Goal: Information Seeking & Learning: Learn about a topic

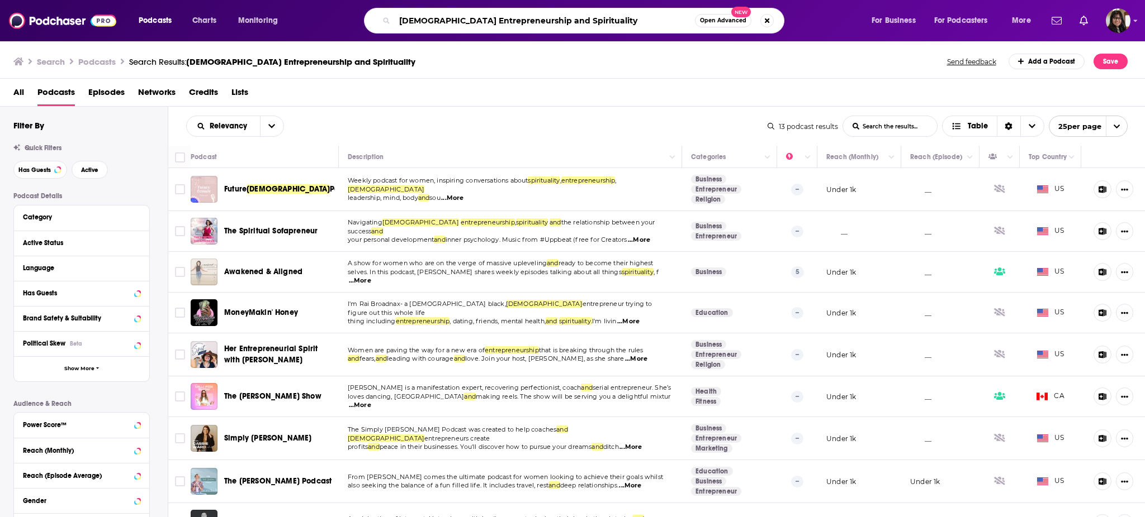
drag, startPoint x: 577, startPoint y: 20, endPoint x: 226, endPoint y: 16, distance: 351.5
click at [226, 16] on div "Podcasts Charts Monitoring Female Entrepreneurship and Spirituality Open Advanc…" at bounding box center [586, 21] width 910 height 26
type input "dental marketing"
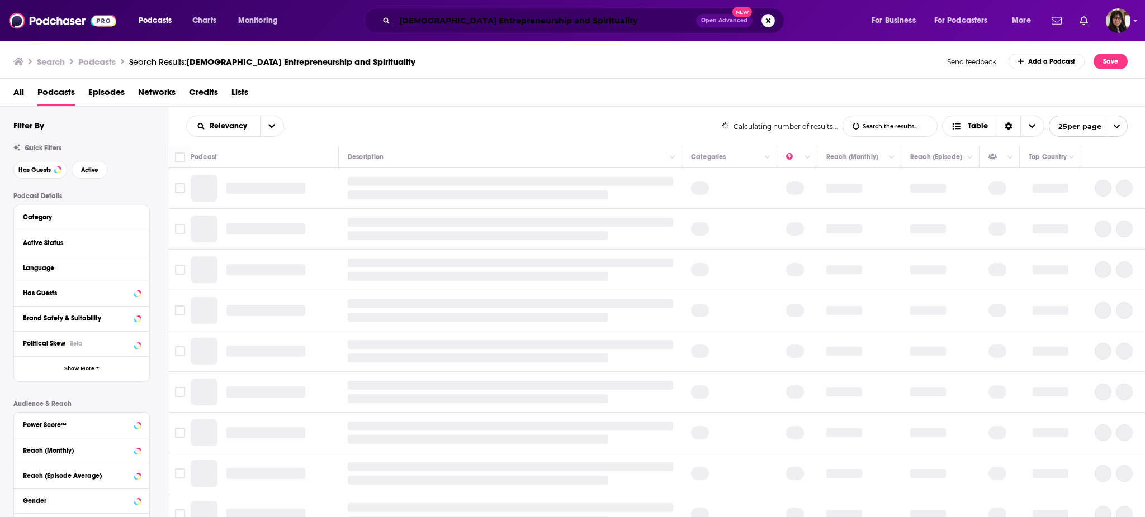
drag, startPoint x: 619, startPoint y: 13, endPoint x: 297, endPoint y: -6, distance: 321.9
click at [297, 0] on html "Podcasts Charts Monitoring Female Entrepreneurship and Spirituality Open Advanc…" at bounding box center [572, 258] width 1145 height 517
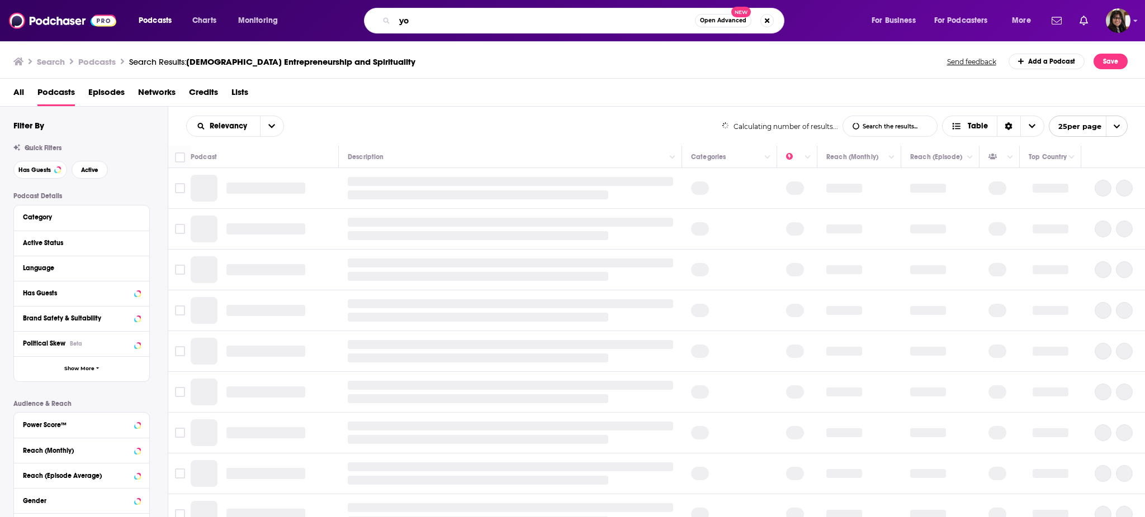
type input "y"
type input "h"
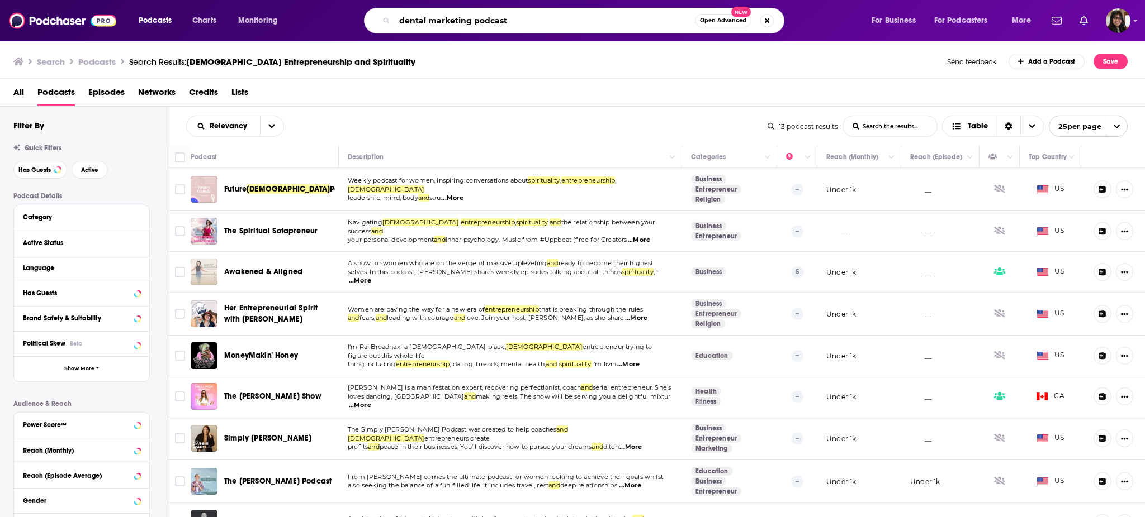
type input "dental marketing podcast"
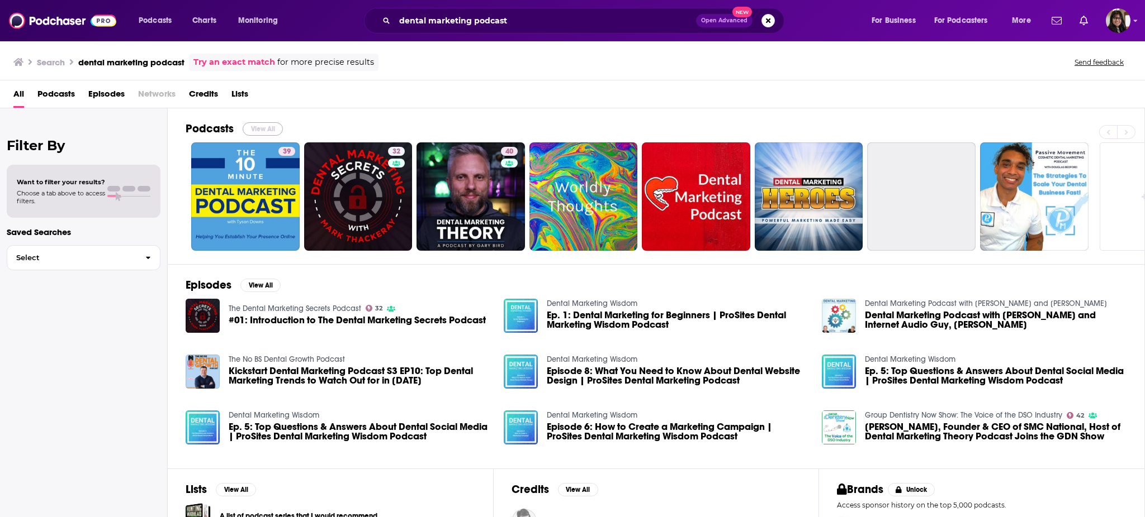
click at [262, 132] on button "View All" at bounding box center [263, 128] width 40 height 13
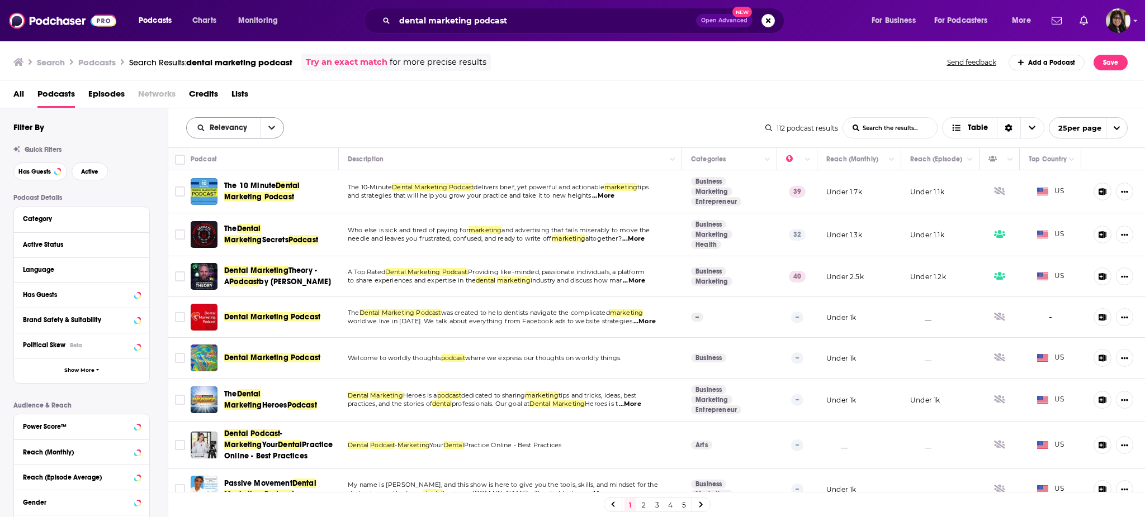
click at [269, 134] on button "open menu" at bounding box center [271, 128] width 23 height 20
click at [469, 115] on div "Relevancy Relevancy By Rating Trending New Power Score List Search Input Search…" at bounding box center [656, 127] width 977 height 39
click at [86, 169] on span "Active" at bounding box center [89, 172] width 17 height 6
click at [34, 171] on span "Has Guests" at bounding box center [34, 172] width 32 height 6
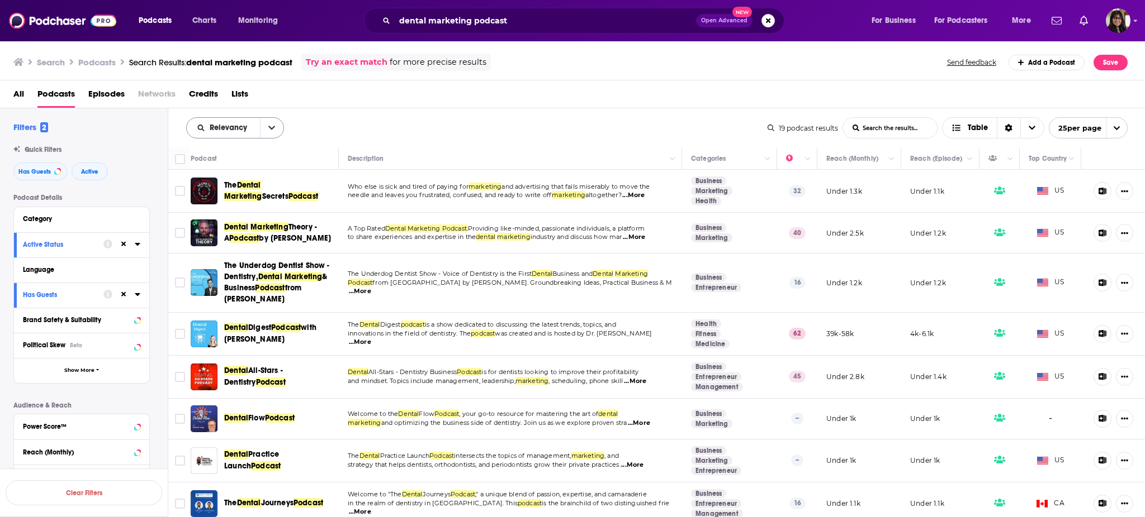
click at [270, 127] on icon "open menu" at bounding box center [271, 128] width 7 height 4
click at [396, 148] on div "Podcast Description Categories Reach (Monthly) Reach (Episode) Top Country The …" at bounding box center [656, 334] width 977 height 372
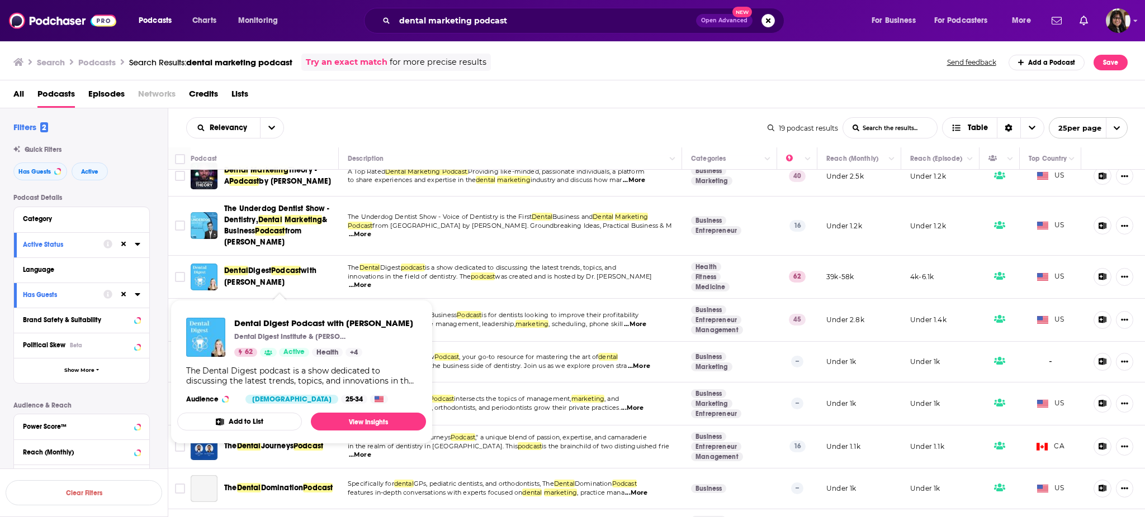
scroll to position [6, 0]
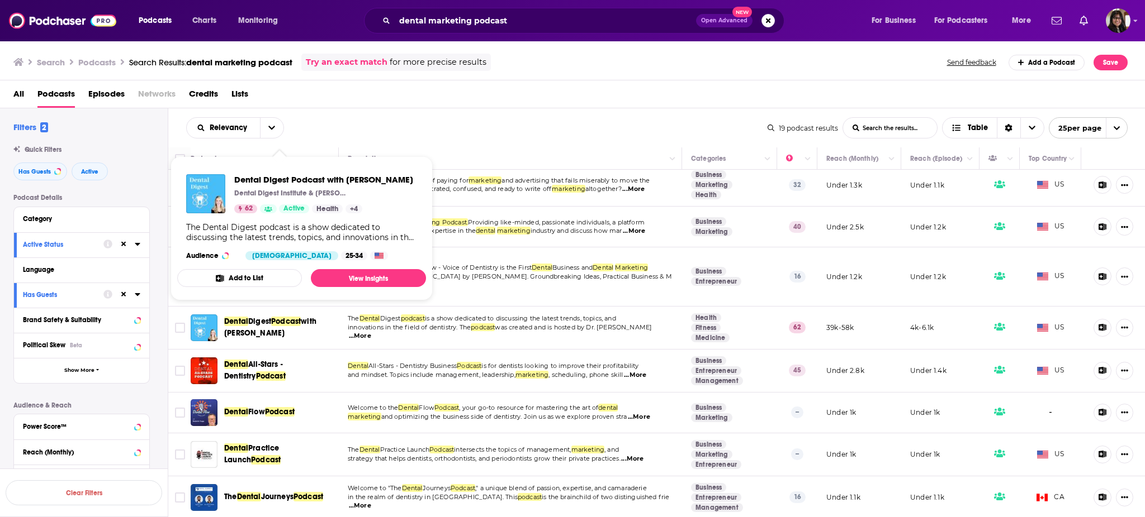
click at [421, 124] on div "Relevancy List Search Input Search the results... Table" at bounding box center [476, 127] width 581 height 21
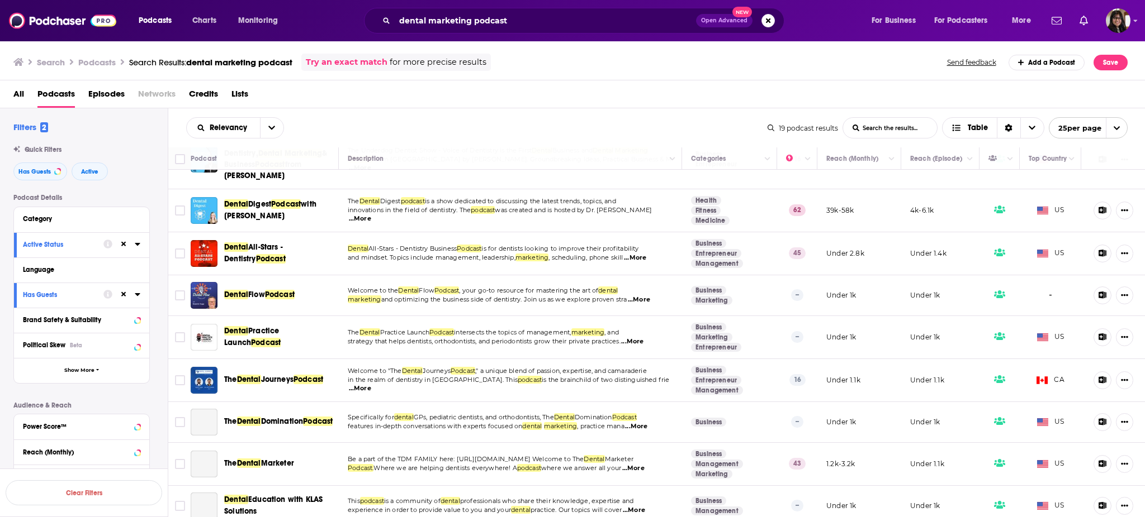
scroll to position [130, 0]
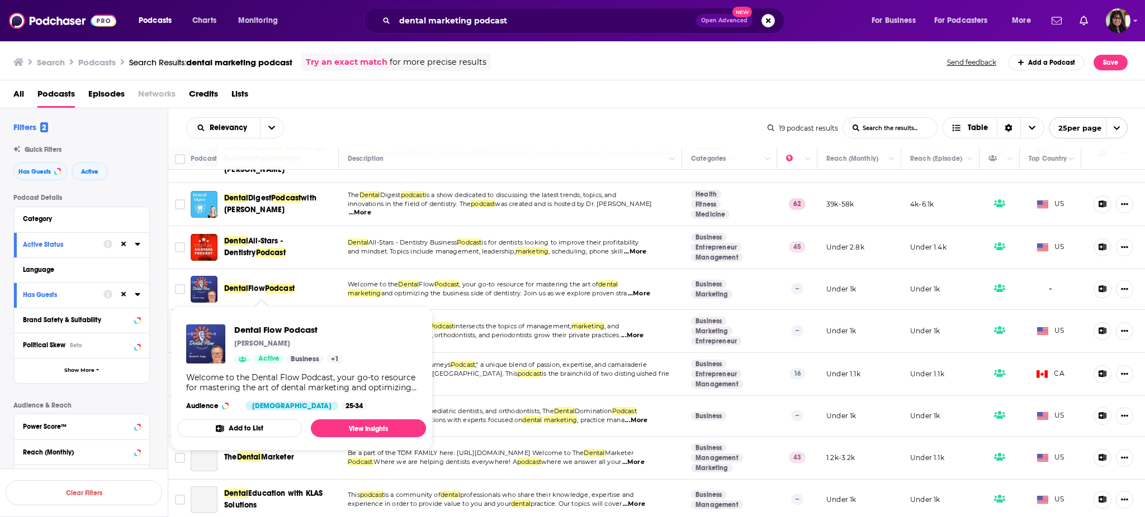
click at [430, 134] on div "Relevancy List Search Input Search the results... Table" at bounding box center [476, 127] width 581 height 21
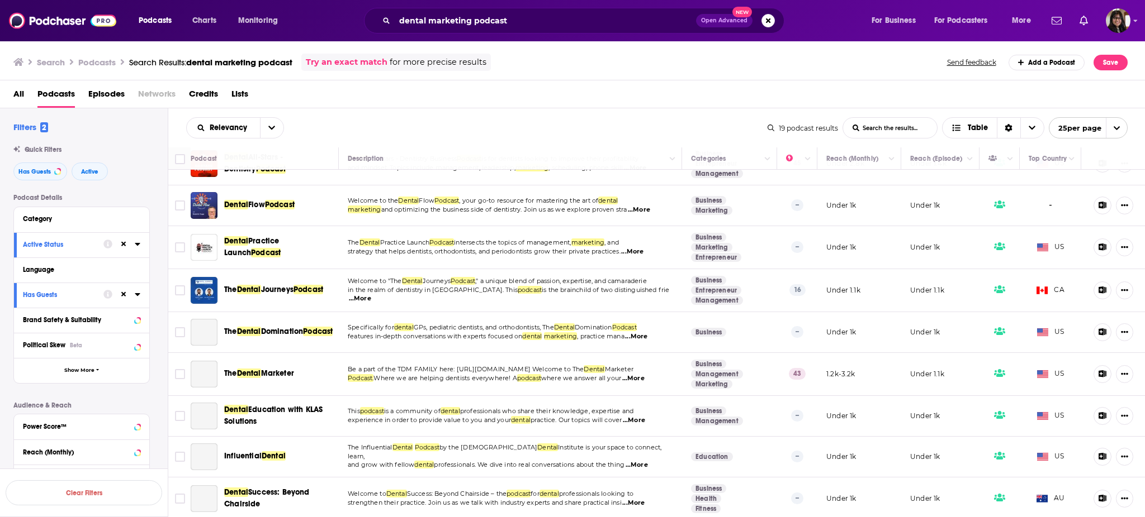
scroll to position [216, 0]
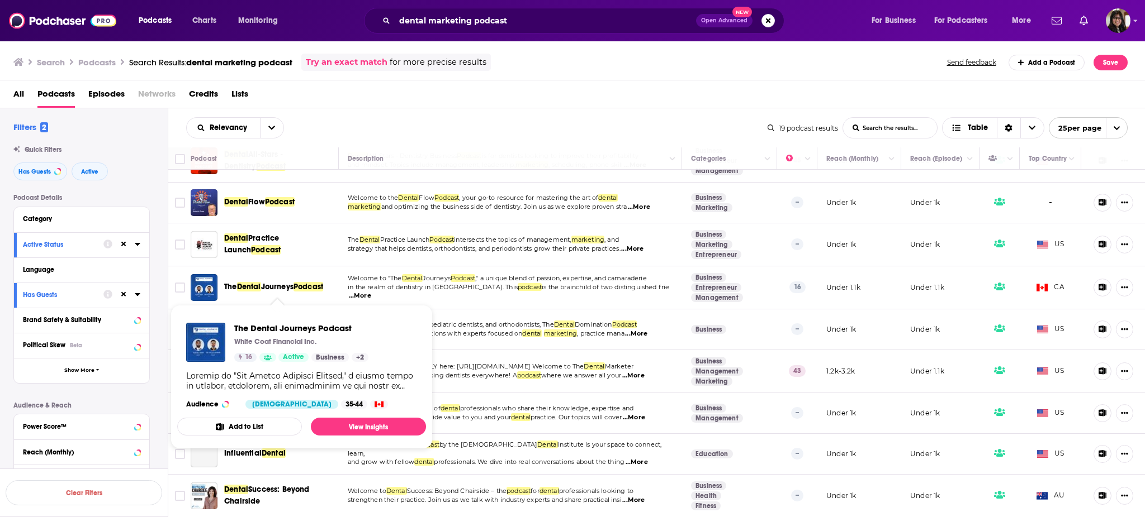
click at [284, 282] on span "Journeys" at bounding box center [277, 287] width 32 height 10
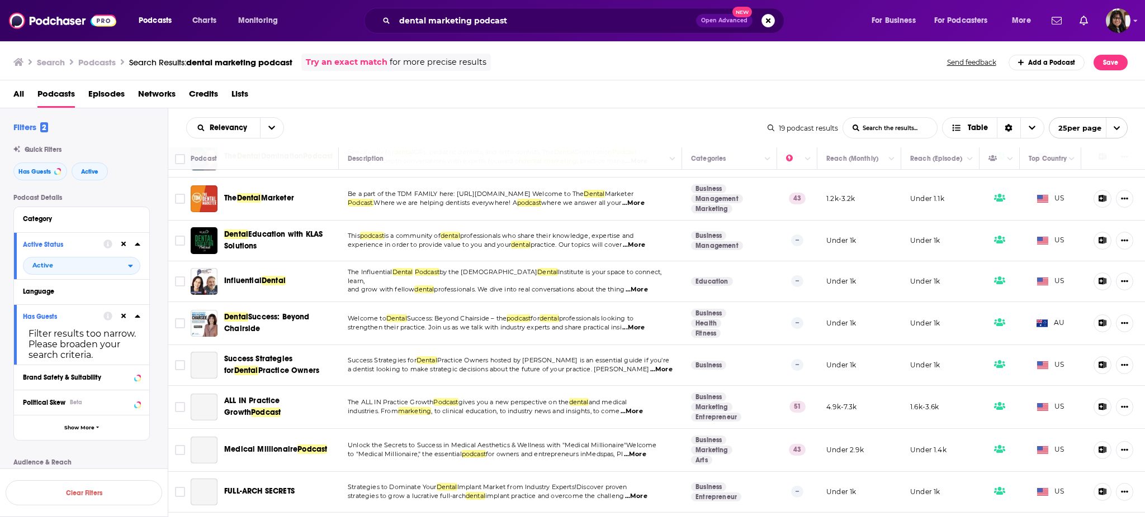
scroll to position [390, 0]
drag, startPoint x: 264, startPoint y: 372, endPoint x: 377, endPoint y: 122, distance: 274.4
click at [377, 122] on div "Relevancy List Search Input Search the results... Table" at bounding box center [476, 127] width 581 height 21
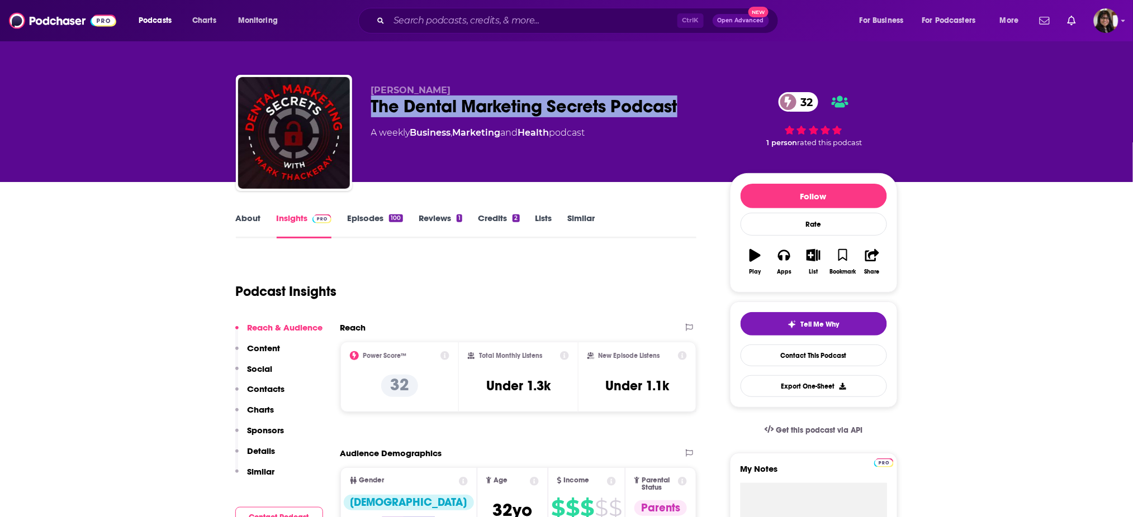
drag, startPoint x: 368, startPoint y: 104, endPoint x: 710, endPoint y: 103, distance: 342.0
click at [710, 103] on div "Mark Thackeray The Dental Marketing Secrets Podcast 32 A weekly Business , Mark…" at bounding box center [567, 135] width 662 height 121
copy h2 "The Dental Marketing Secrets Podcast"
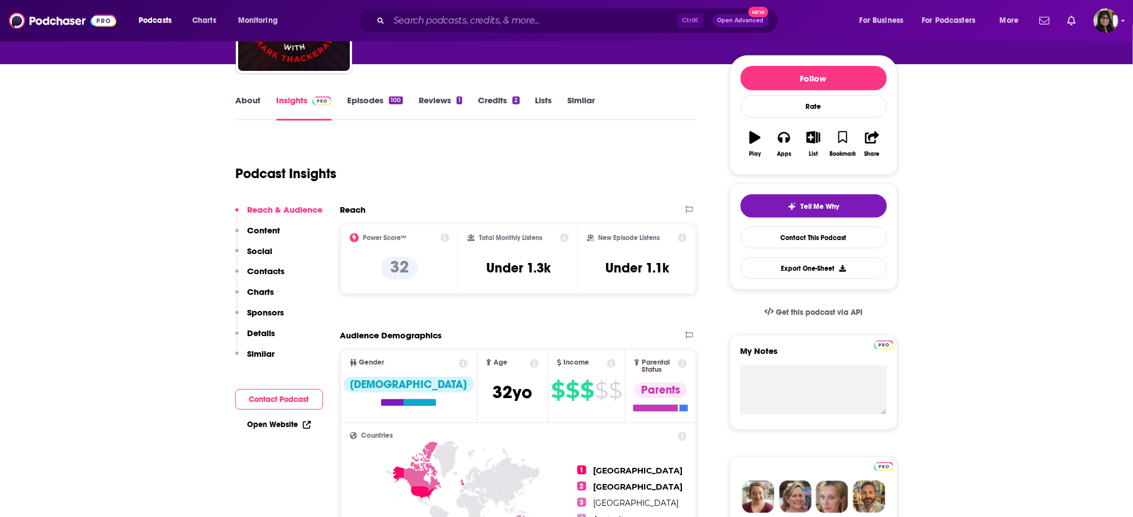
click at [495, 258] on div "Total Monthly Listens Under 1.3k" at bounding box center [518, 259] width 101 height 51
drag, startPoint x: 487, startPoint y: 268, endPoint x: 579, endPoint y: 279, distance: 92.3
click at [579, 279] on div "Power Score™ 32 Total Monthly Listens Under 1.3k New Episode Listens Under 1.1k" at bounding box center [518, 259] width 357 height 70
copy div "Under 1.3k New Episode Listens"
click at [567, 268] on div "Total Monthly Listens Under 1.3k" at bounding box center [518, 259] width 101 height 51
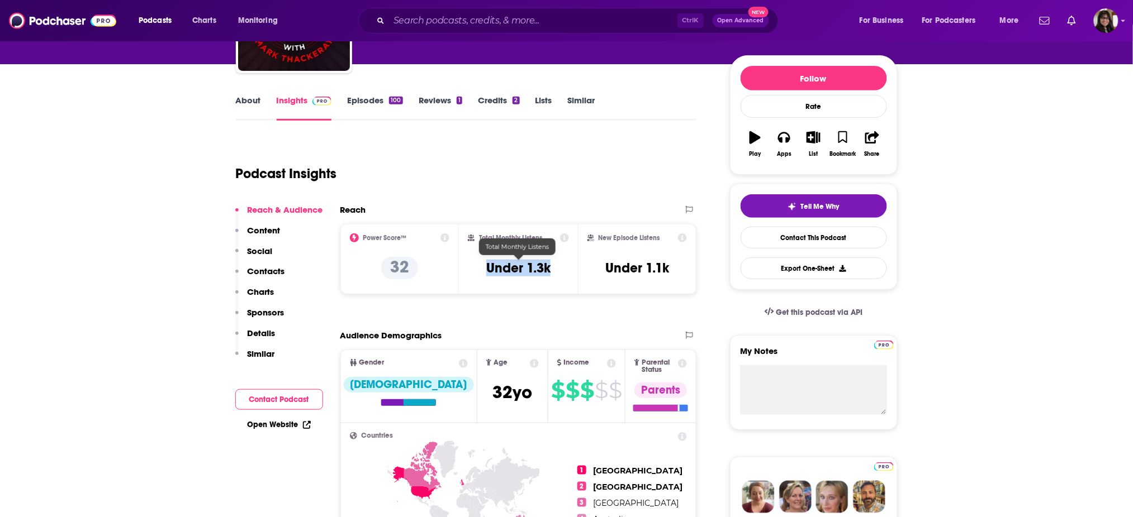
drag, startPoint x: 559, startPoint y: 268, endPoint x: 488, endPoint y: 264, distance: 71.1
click at [488, 264] on div "Total Monthly Listens Under 1.3k" at bounding box center [518, 259] width 101 height 51
copy h3 "Under 1.3k"
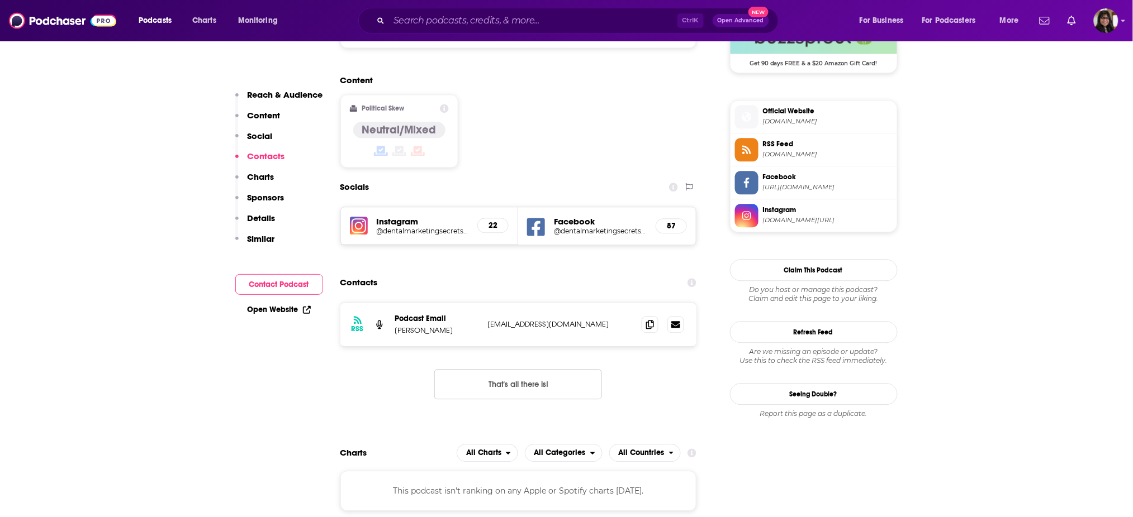
scroll to position [856, 0]
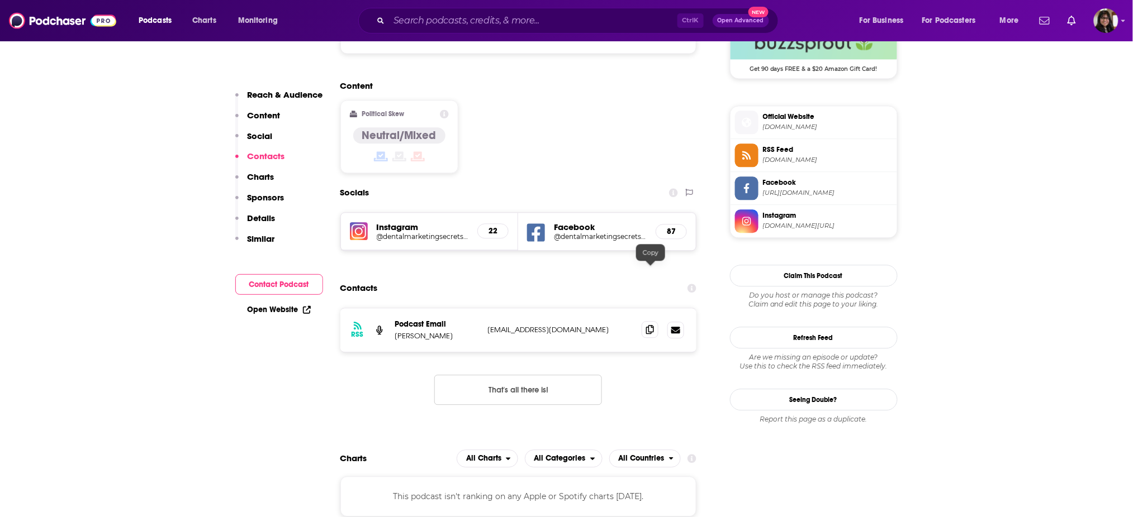
click at [653, 325] on icon at bounding box center [650, 329] width 8 height 9
copy p "Mark Thackeray"
drag, startPoint x: 466, startPoint y: 274, endPoint x: 393, endPoint y: 276, distance: 72.7
click at [393, 308] on div "RSS Podcast Email Mark Thackeray mark@markthackeray.com mark@markthackeray.com" at bounding box center [518, 330] width 357 height 44
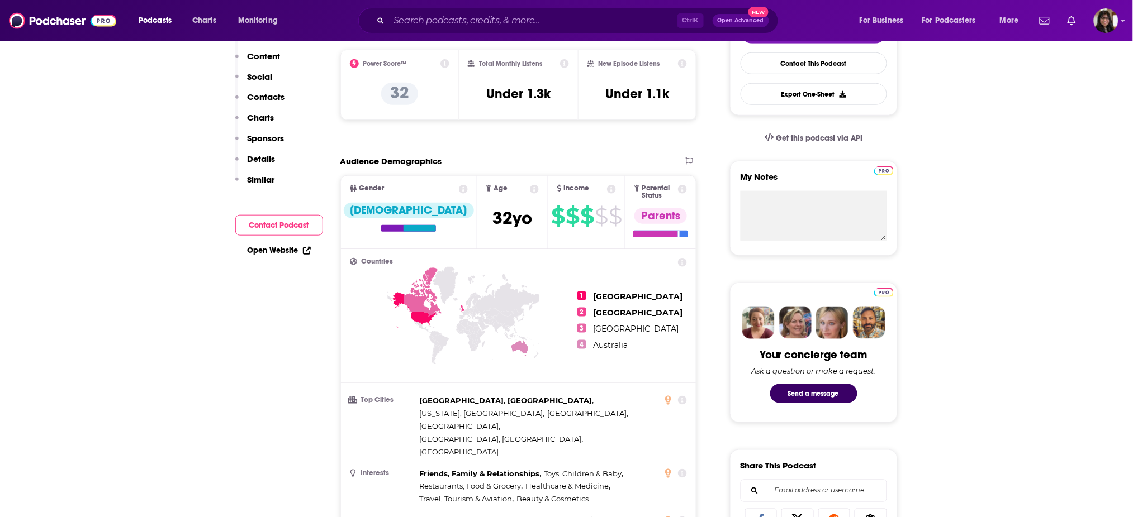
scroll to position [0, 0]
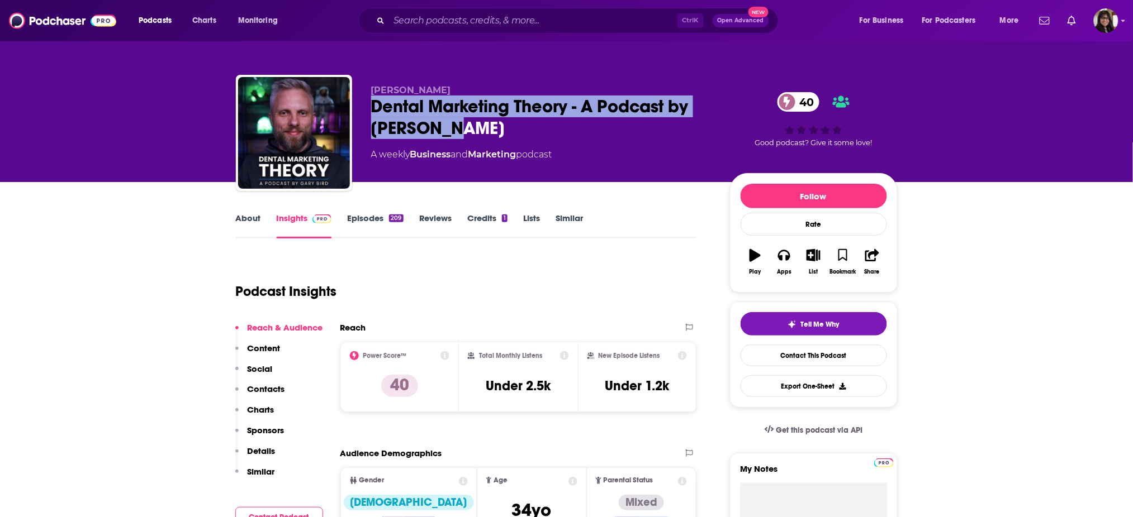
drag, startPoint x: 468, startPoint y: 121, endPoint x: 367, endPoint y: 112, distance: 102.1
click at [367, 112] on div "Gary Bird Dental Marketing Theory - A Podcast by Gary Bird 40 A weekly Business…" at bounding box center [567, 135] width 662 height 121
copy h2 "Dental Marketing Theory - A Podcast by Gary Bird"
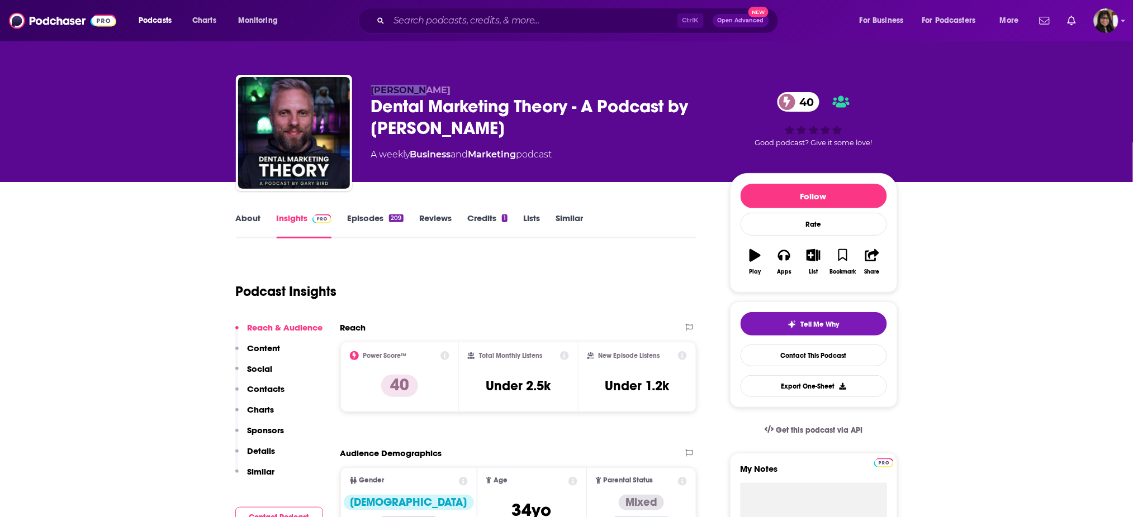
drag, startPoint x: 369, startPoint y: 91, endPoint x: 423, endPoint y: 96, distance: 54.4
click at [423, 96] on div "Gary Bird Dental Marketing Theory - A Podcast by Gary Bird 40 A weekly Business…" at bounding box center [567, 135] width 662 height 121
copy span "Gary Bird"
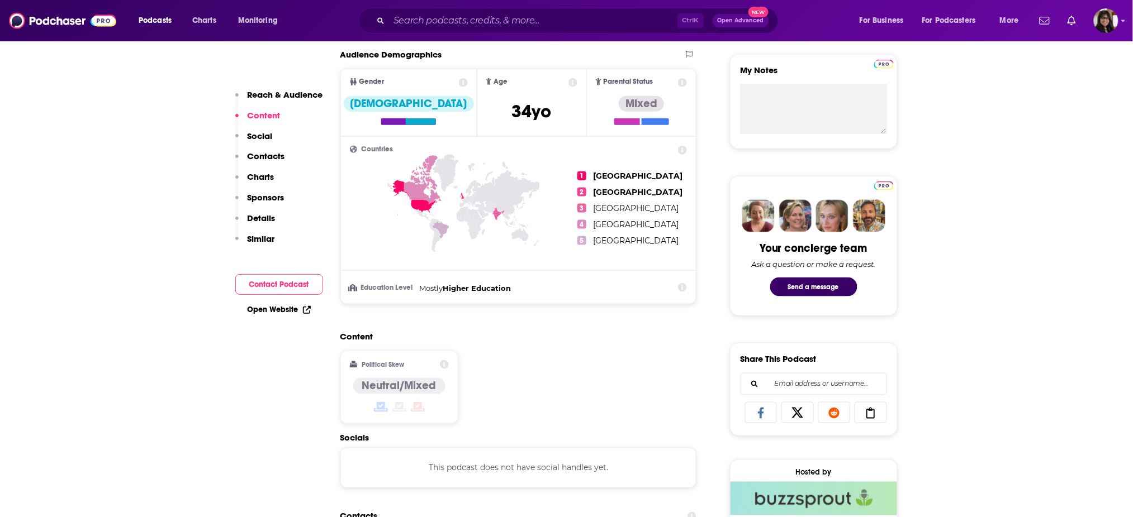
scroll to position [734, 0]
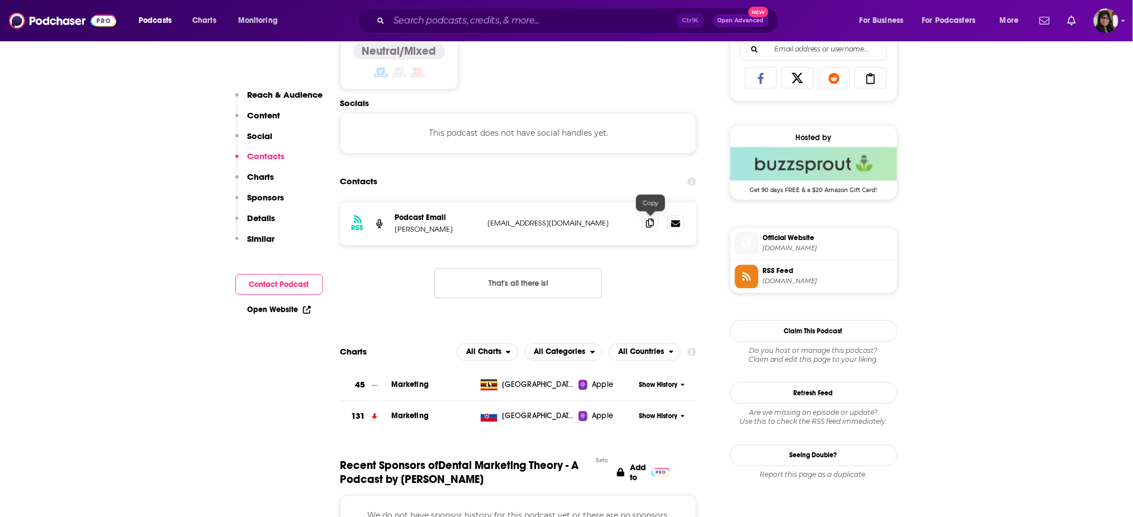
click at [646, 221] on icon at bounding box center [650, 223] width 8 height 9
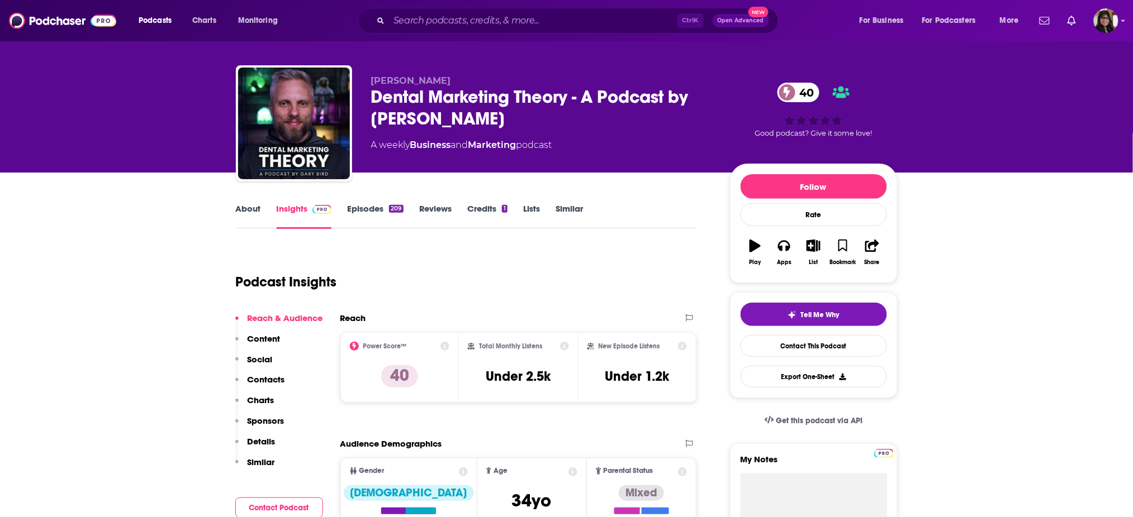
scroll to position [0, 0]
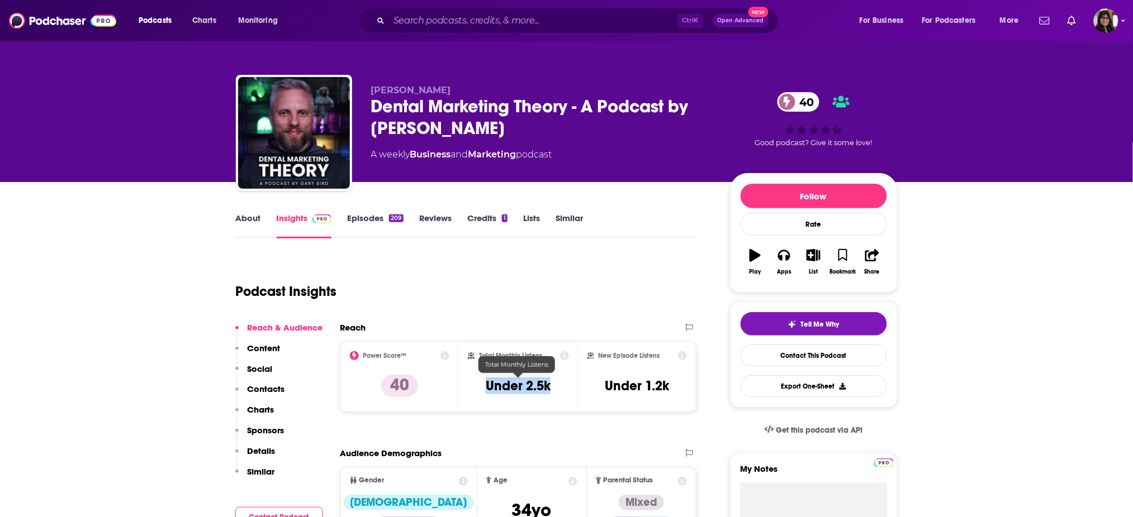
drag, startPoint x: 484, startPoint y: 382, endPoint x: 568, endPoint y: 382, distance: 83.8
click at [568, 382] on div "Total Monthly Listens Under 2.5k" at bounding box center [518, 377] width 101 height 51
copy h3 "Under 2.5k"
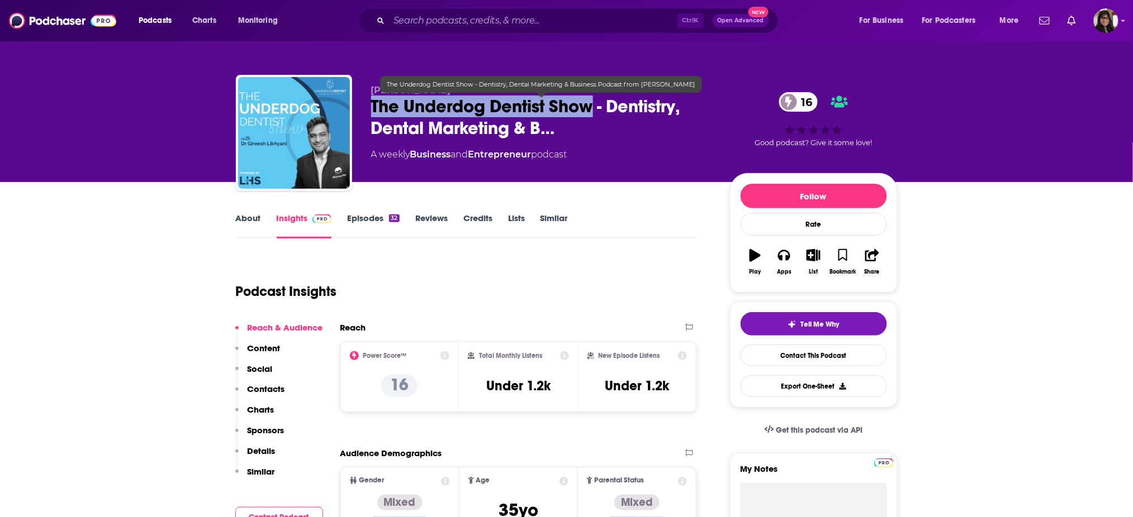
drag, startPoint x: 367, startPoint y: 103, endPoint x: 593, endPoint y: 106, distance: 225.8
click at [593, 106] on div "[PERSON_NAME] The Underdog Dentist Show - Dentistry, Dental Marketing & B… 16 A…" at bounding box center [567, 135] width 662 height 121
copy h2 "The Underdog Dentist Show"
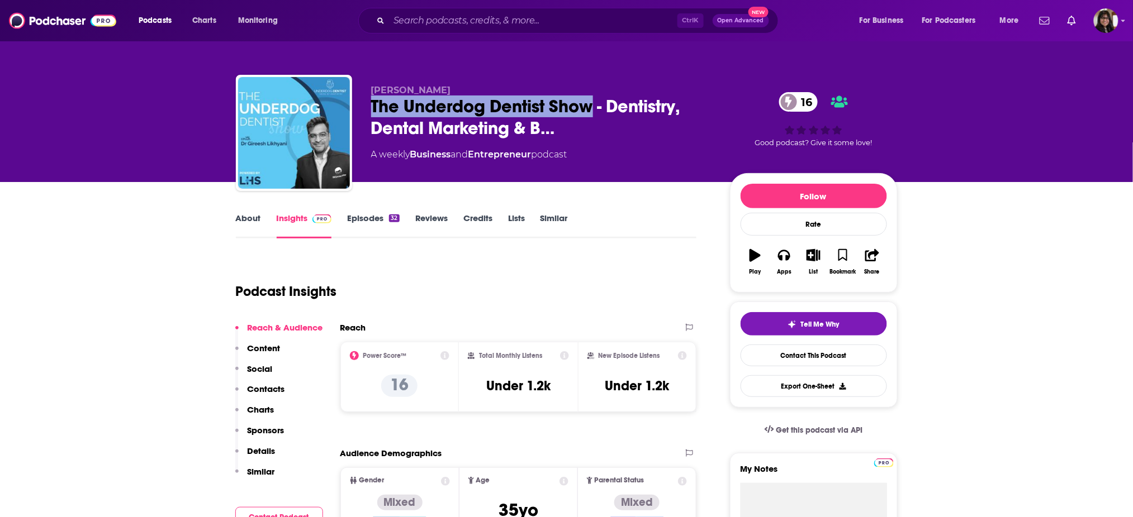
scroll to position [6, 0]
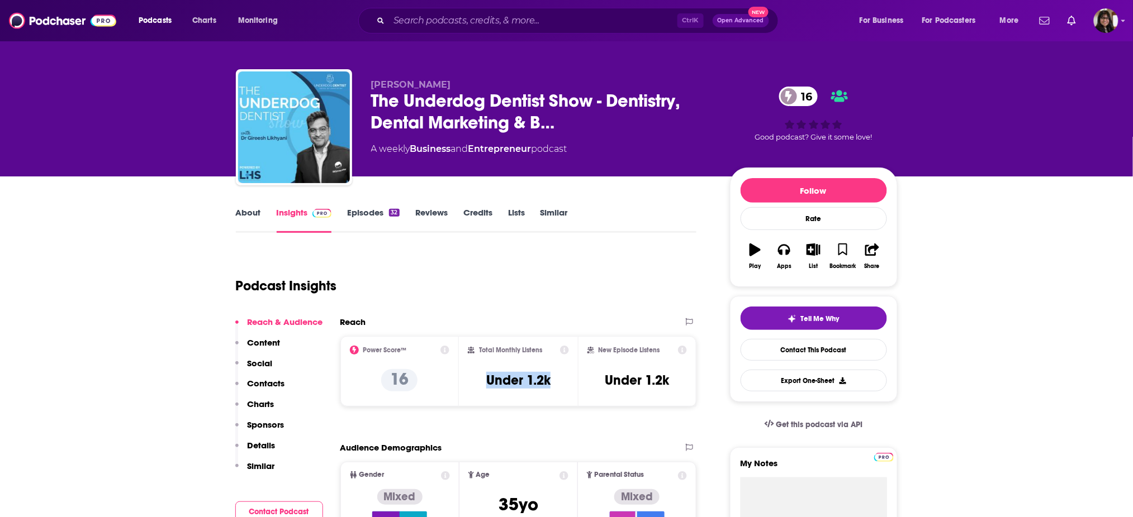
drag, startPoint x: 477, startPoint y: 381, endPoint x: 569, endPoint y: 383, distance: 92.8
click at [569, 383] on div "Total Monthly Listens Under 1.2k" at bounding box center [518, 371] width 119 height 70
copy h3 "Under 1.2k"
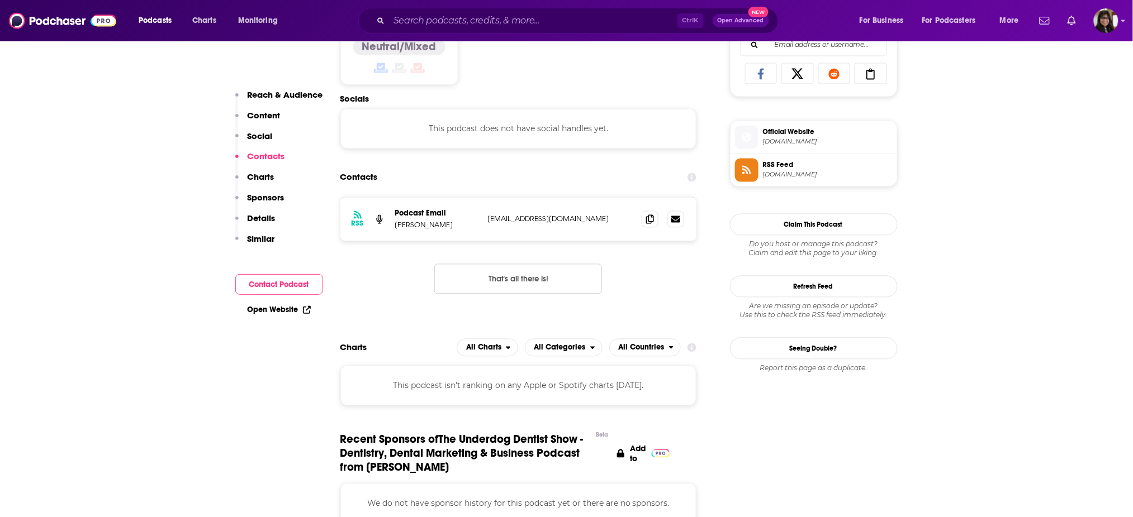
scroll to position [740, 0]
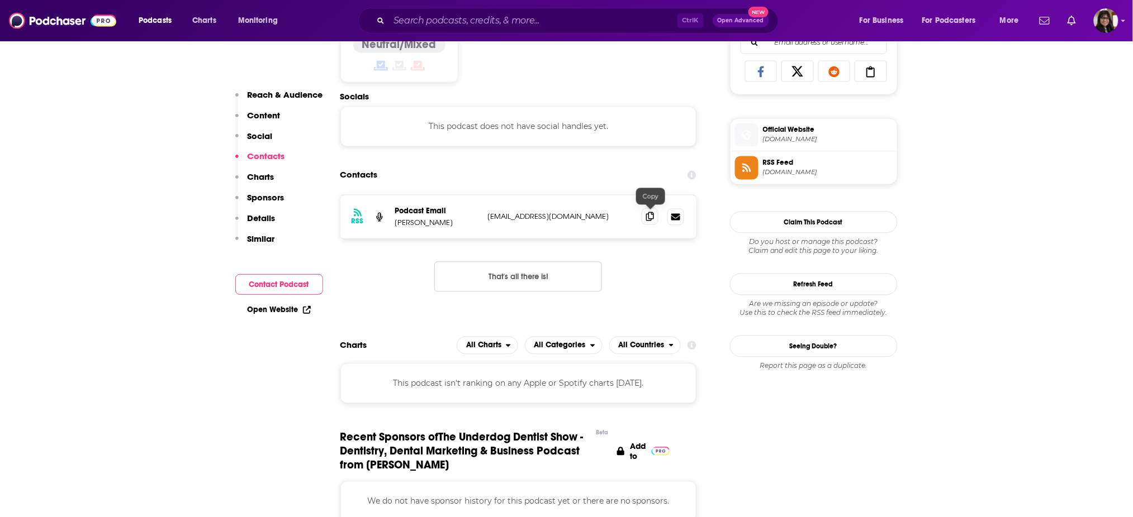
click at [652, 220] on span at bounding box center [650, 216] width 17 height 17
drag, startPoint x: 393, startPoint y: 222, endPoint x: 451, endPoint y: 221, distance: 57.6
click at [451, 221] on div "RSS Podcast Email [PERSON_NAME] [EMAIL_ADDRESS][DOMAIN_NAME] [EMAIL_ADDRESS][DO…" at bounding box center [518, 218] width 357 height 44
copy p "[PERSON_NAME]"
